Goal: Find specific page/section: Find specific page/section

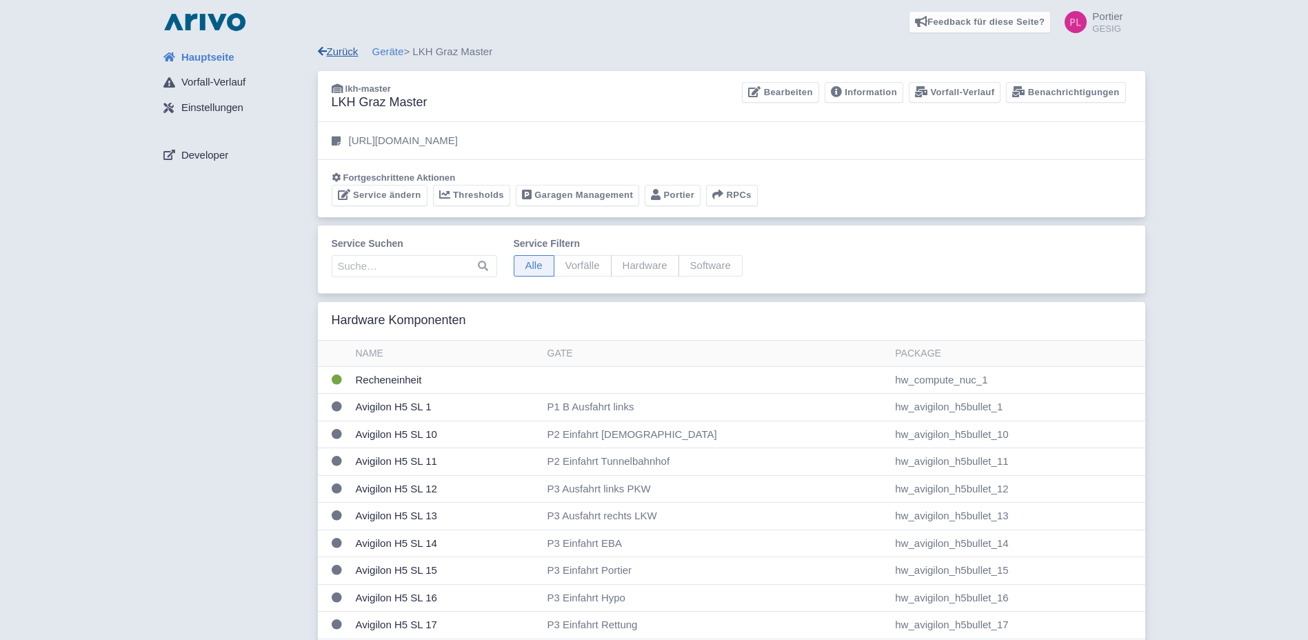
click at [332, 48] on link "Zurück" at bounding box center [338, 51] width 41 height 12
click at [673, 198] on link "Portier" at bounding box center [672, 195] width 56 height 21
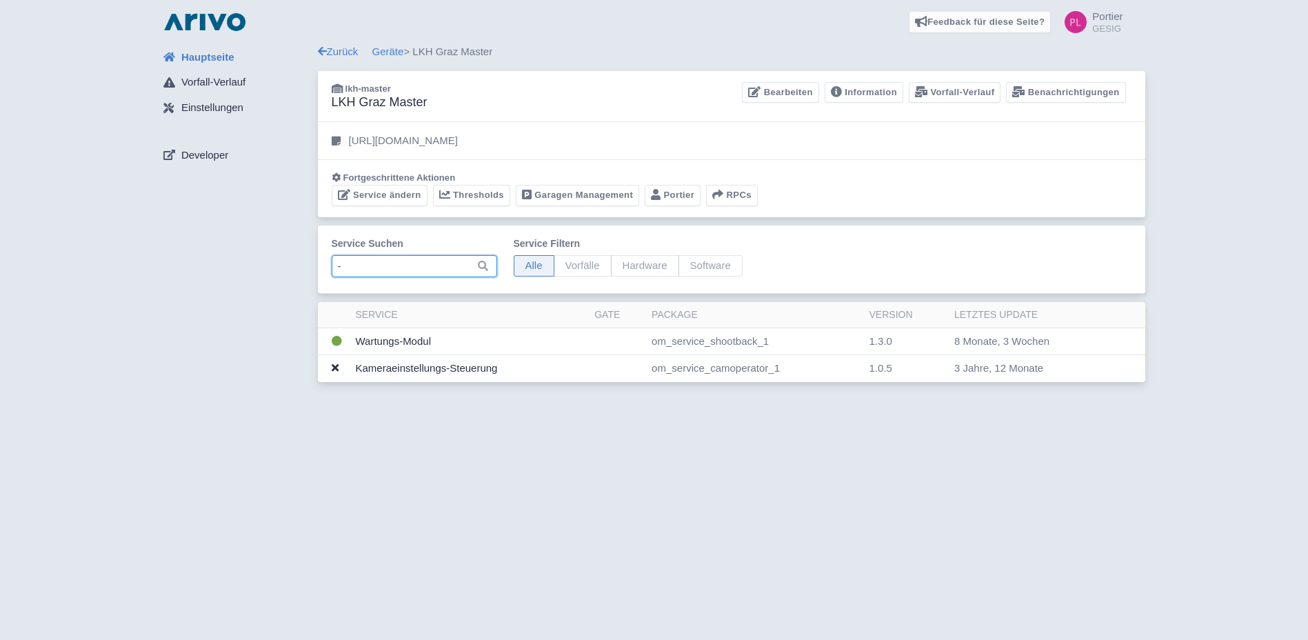
type input "-"
click at [662, 202] on link "Portier" at bounding box center [672, 195] width 56 height 21
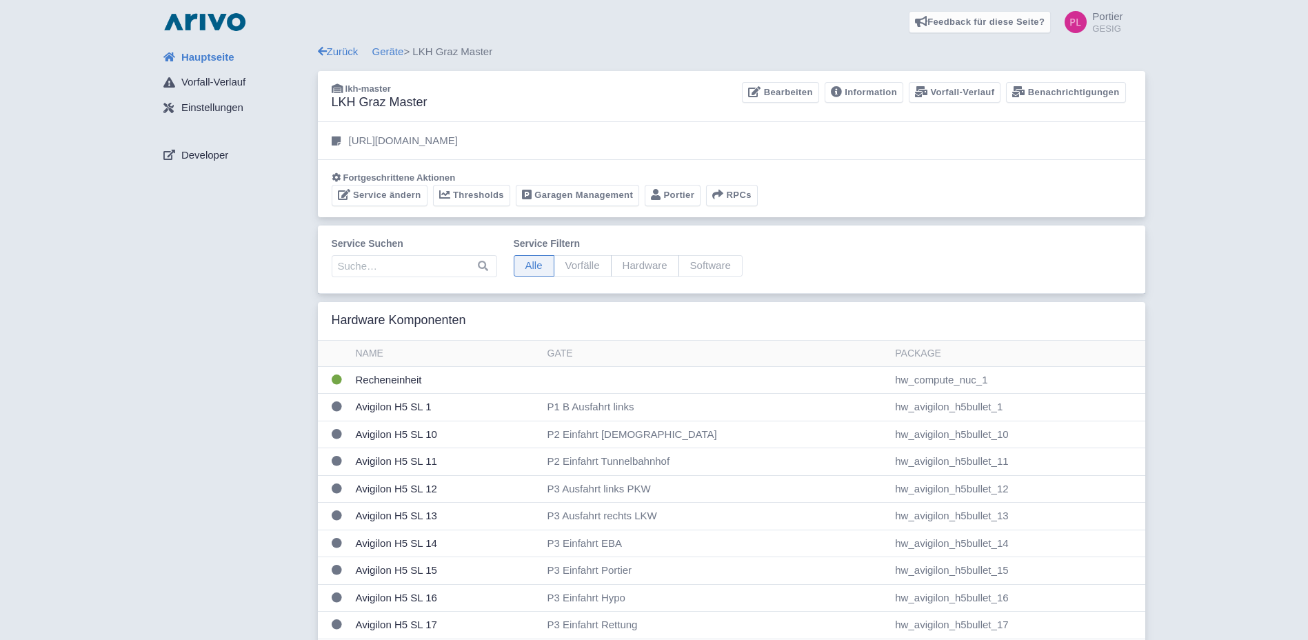
click at [1112, 14] on span "Portier" at bounding box center [1107, 16] width 30 height 12
click at [1049, 45] on link "Profil" at bounding box center [1055, 51] width 135 height 21
click at [340, 52] on link "Zurück" at bounding box center [338, 51] width 41 height 12
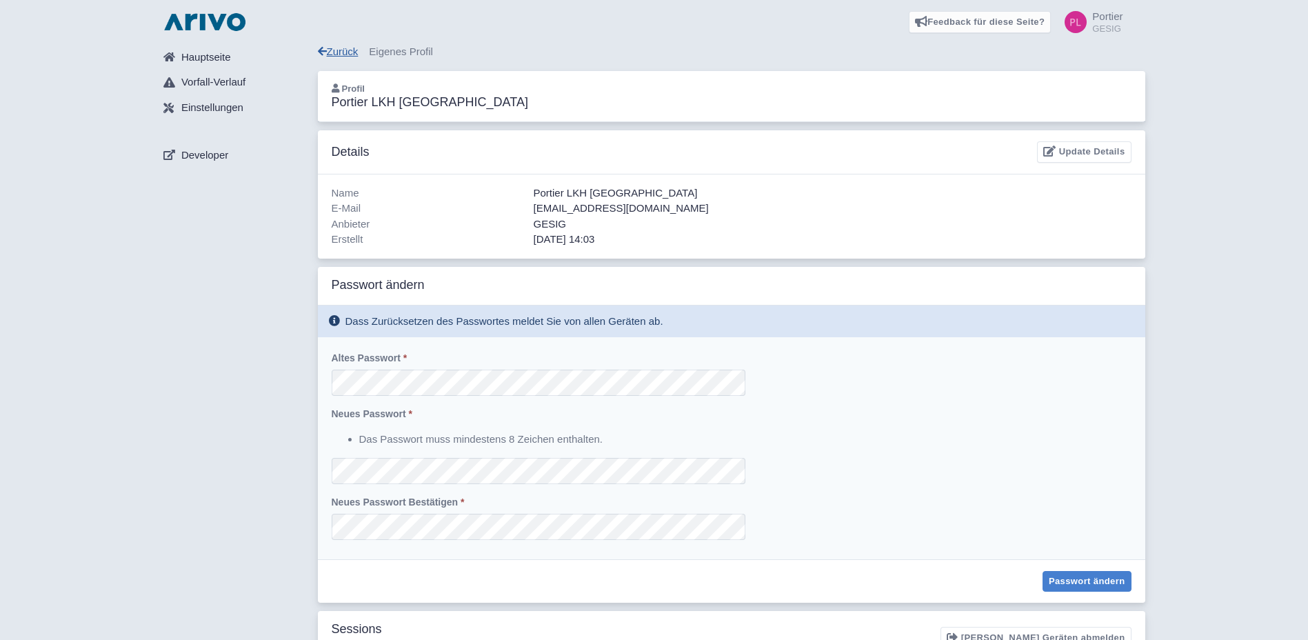
click at [348, 55] on link "Zurück" at bounding box center [338, 51] width 41 height 12
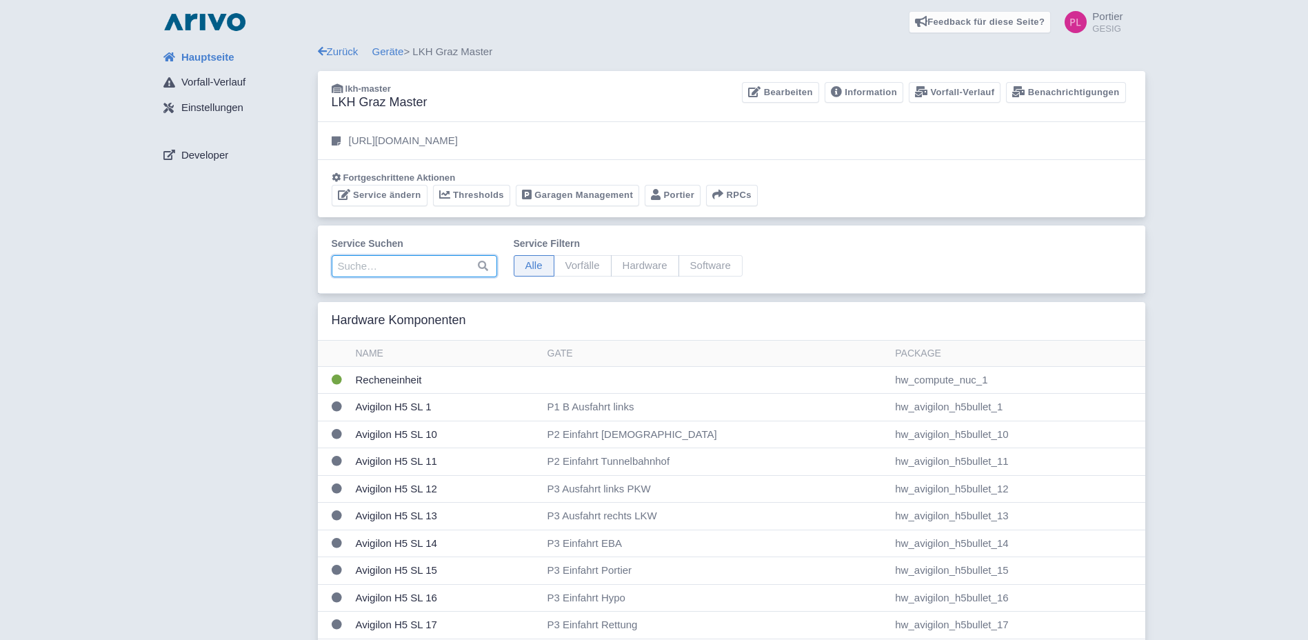
click at [365, 274] on input "search" at bounding box center [414, 266] width 165 height 22
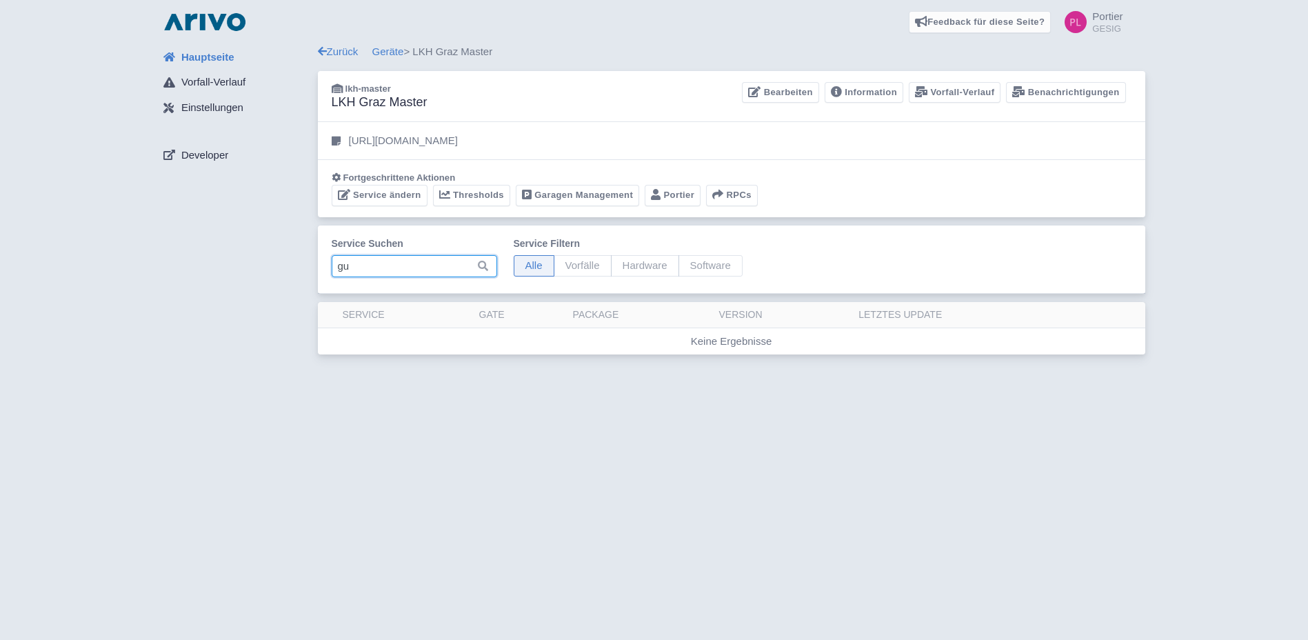
type input "g"
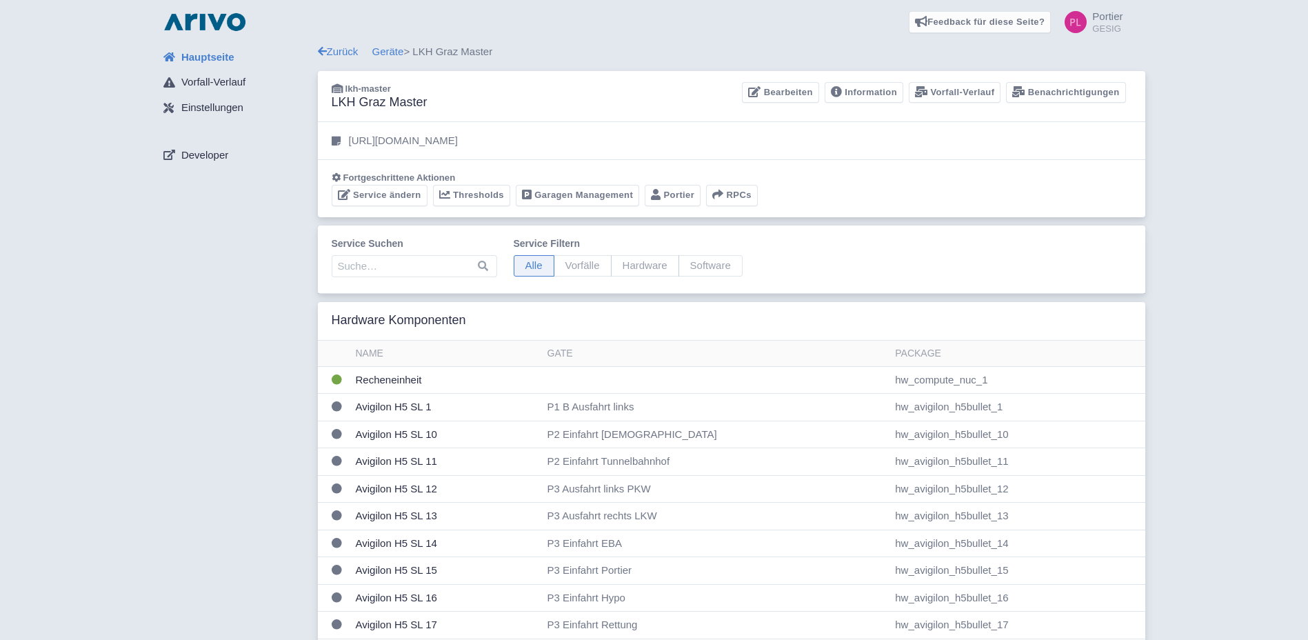
click at [1113, 25] on small "GESIG" at bounding box center [1107, 28] width 30 height 9
click at [667, 198] on link "Portier" at bounding box center [672, 195] width 56 height 21
